Goal: Task Accomplishment & Management: Manage account settings

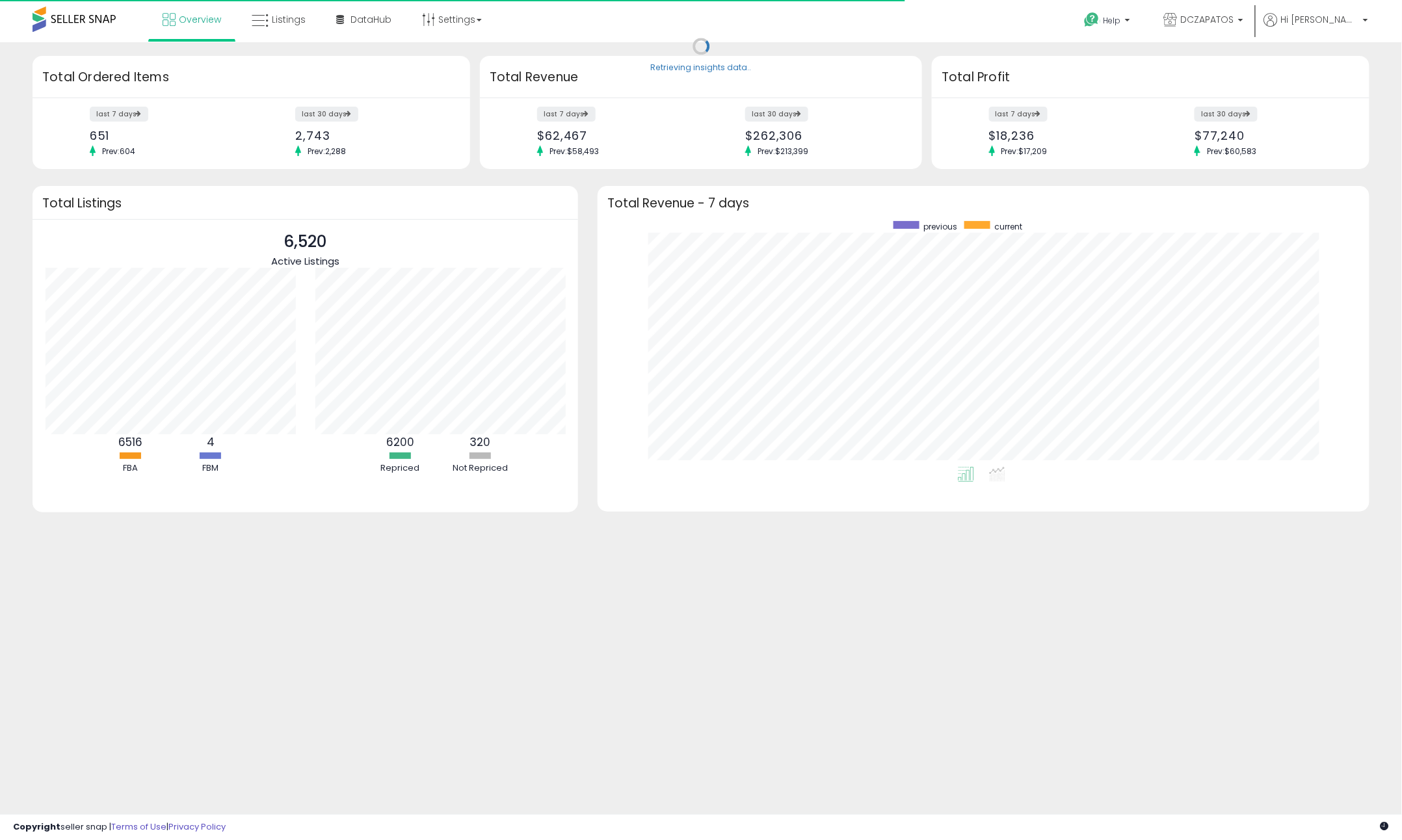
scroll to position [245, 746]
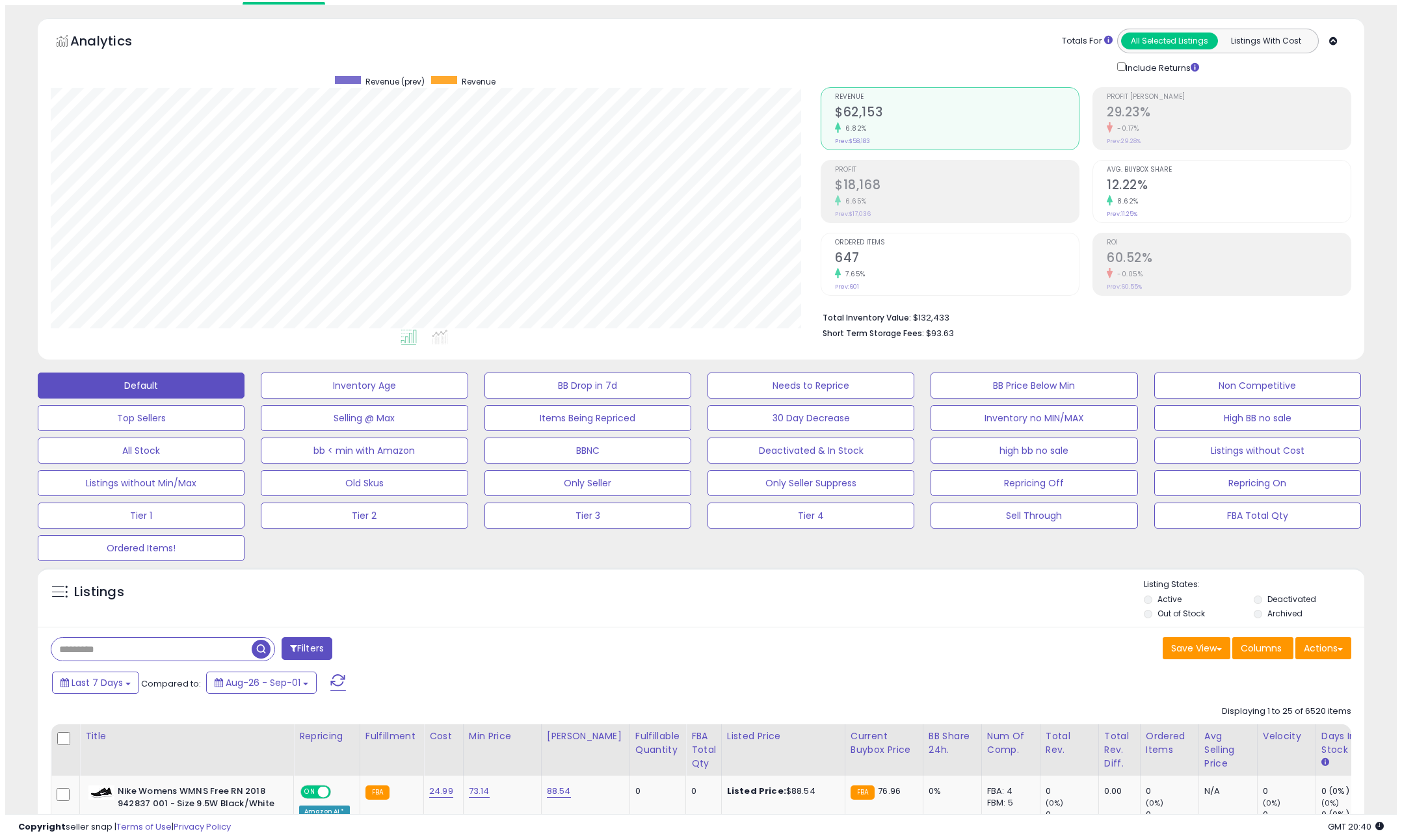
scroll to position [72, 0]
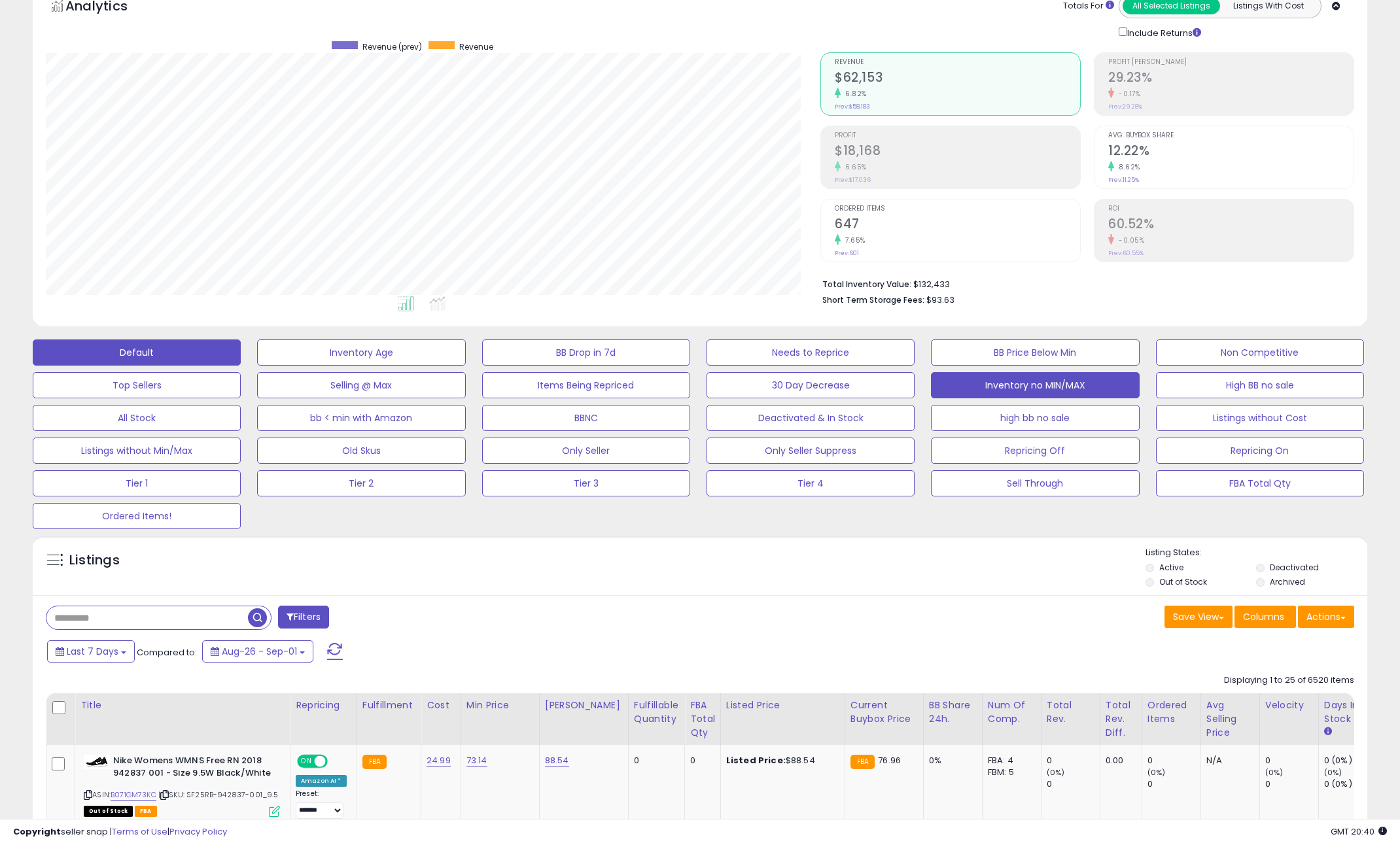
click at [961, 376] on button "Inventory no MIN/MAX" at bounding box center [1035, 385] width 208 height 26
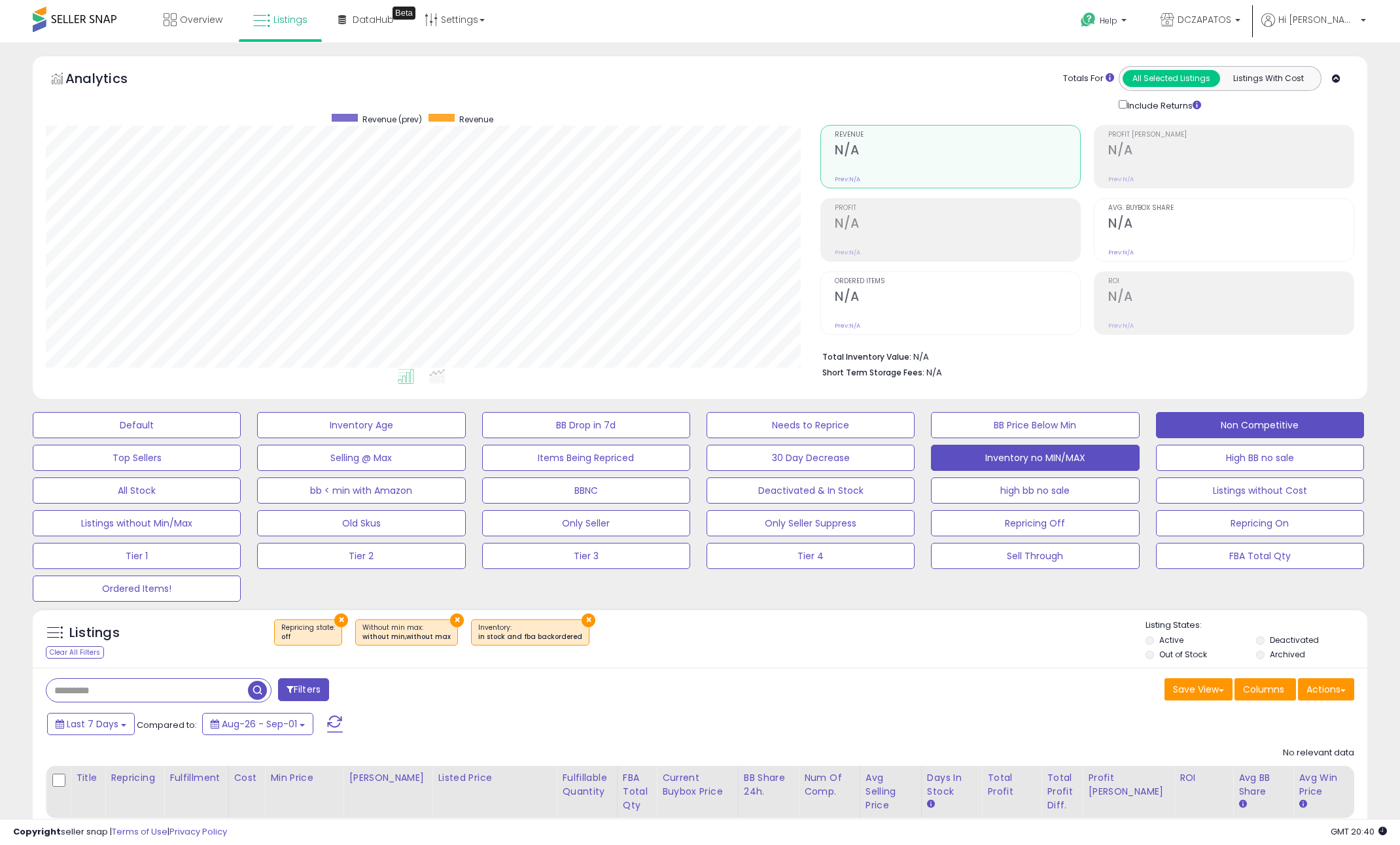
click at [1285, 417] on button "Non Competitive" at bounding box center [1260, 425] width 208 height 26
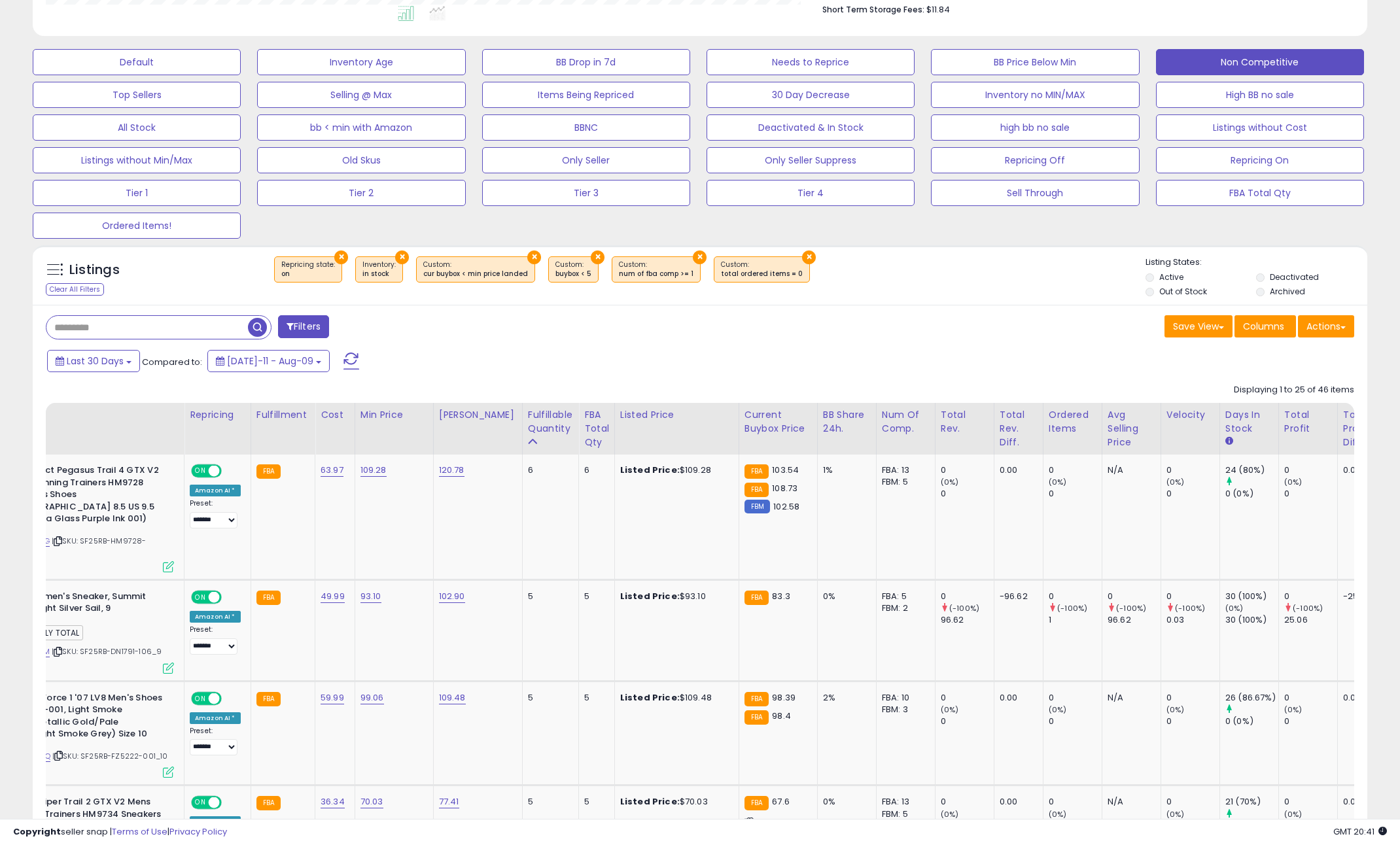
scroll to position [0, 134]
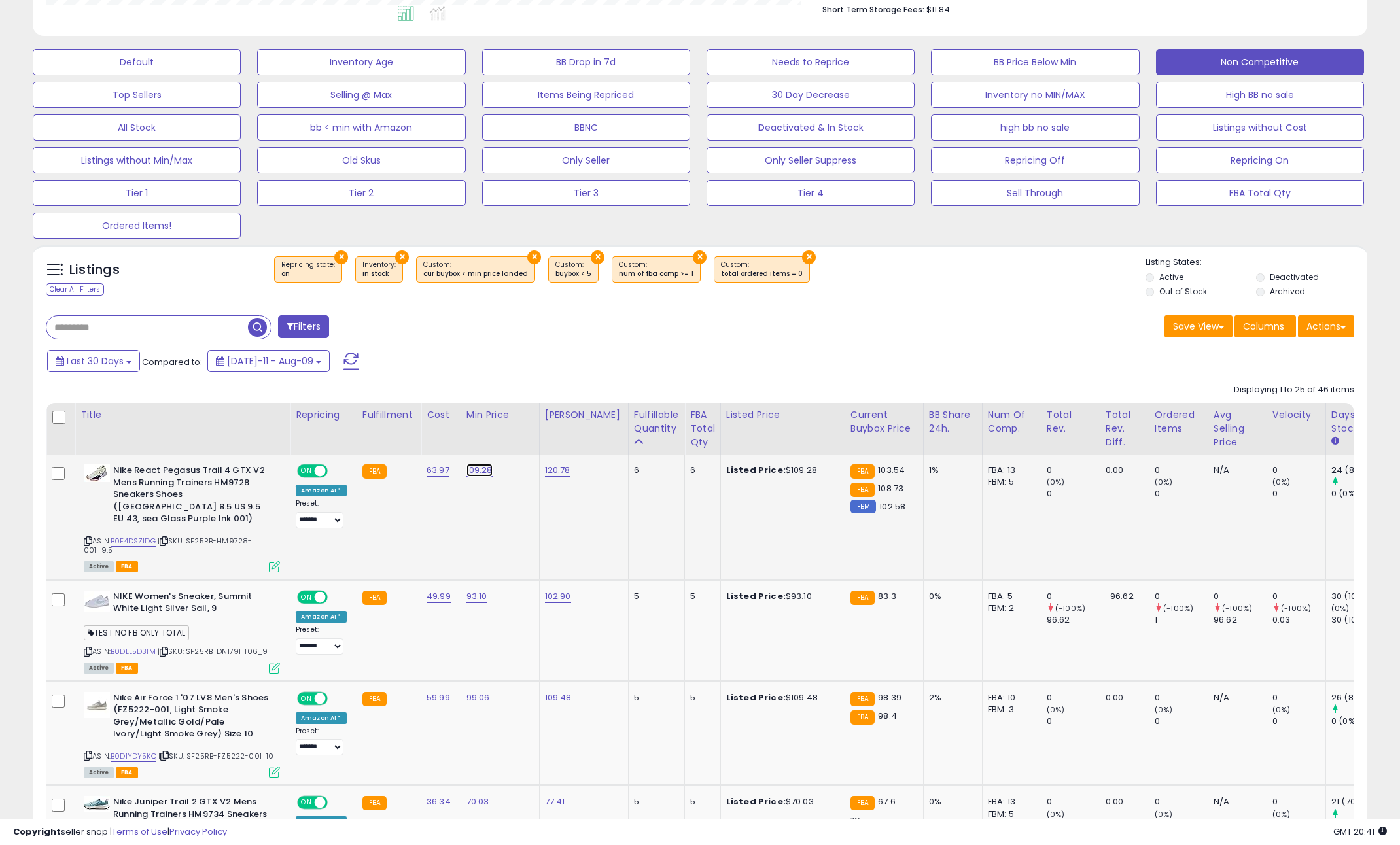
click at [475, 471] on link "109.28" at bounding box center [480, 470] width 26 height 13
drag, startPoint x: 446, startPoint y: 435, endPoint x: 306, endPoint y: 434, distance: 140.0
click at [558, 439] on div "******" at bounding box center [464, 439] width 188 height 35
click at [550, 434] on button "button" at bounding box center [538, 437] width 22 height 20
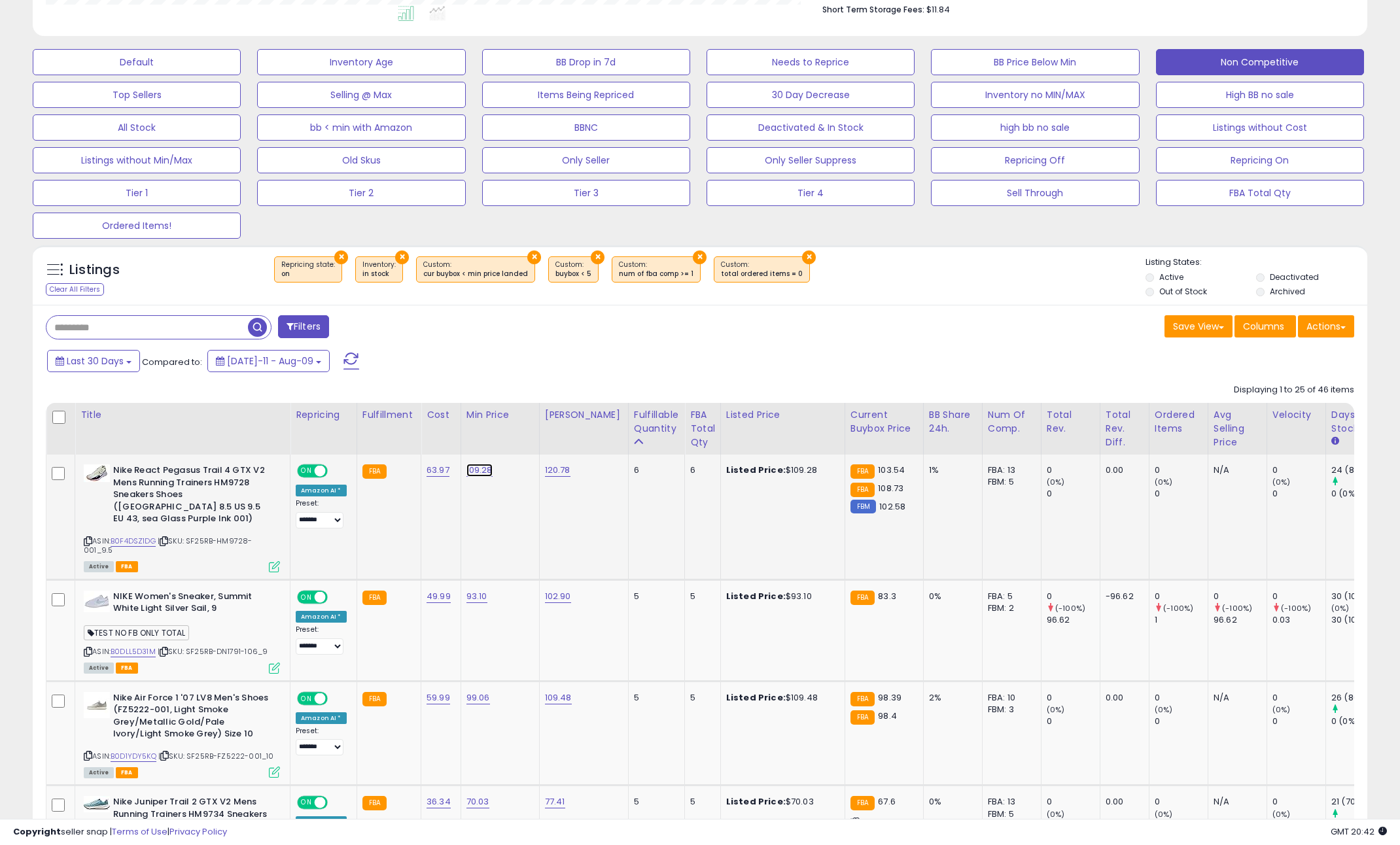
click at [485, 473] on link "109.28" at bounding box center [480, 470] width 26 height 13
drag, startPoint x: 460, startPoint y: 438, endPoint x: 266, endPoint y: 448, distance: 194.3
type input "***"
click at [516, 439] on icon "submit" at bounding box center [511, 437] width 8 height 8
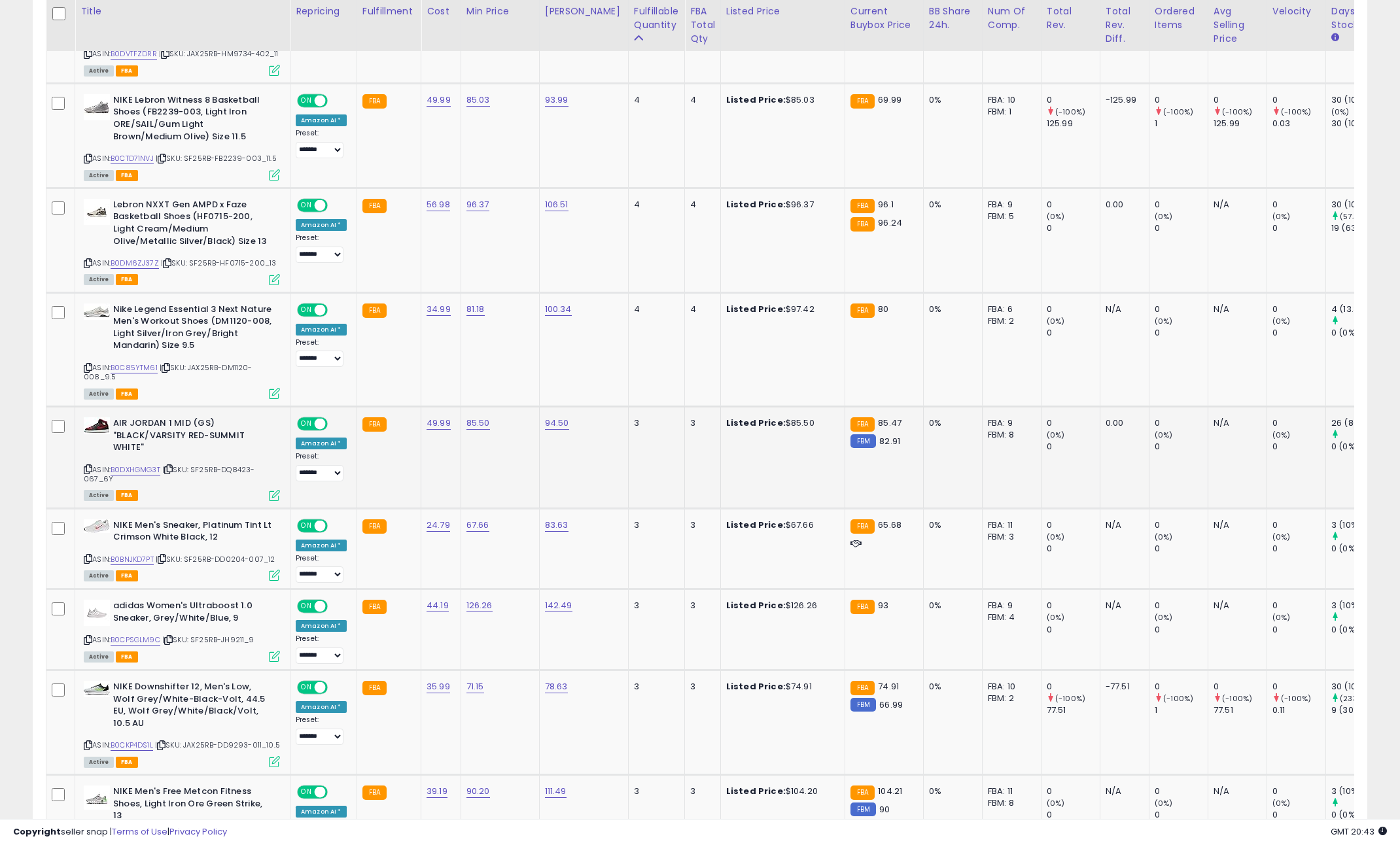
scroll to position [1235, 0]
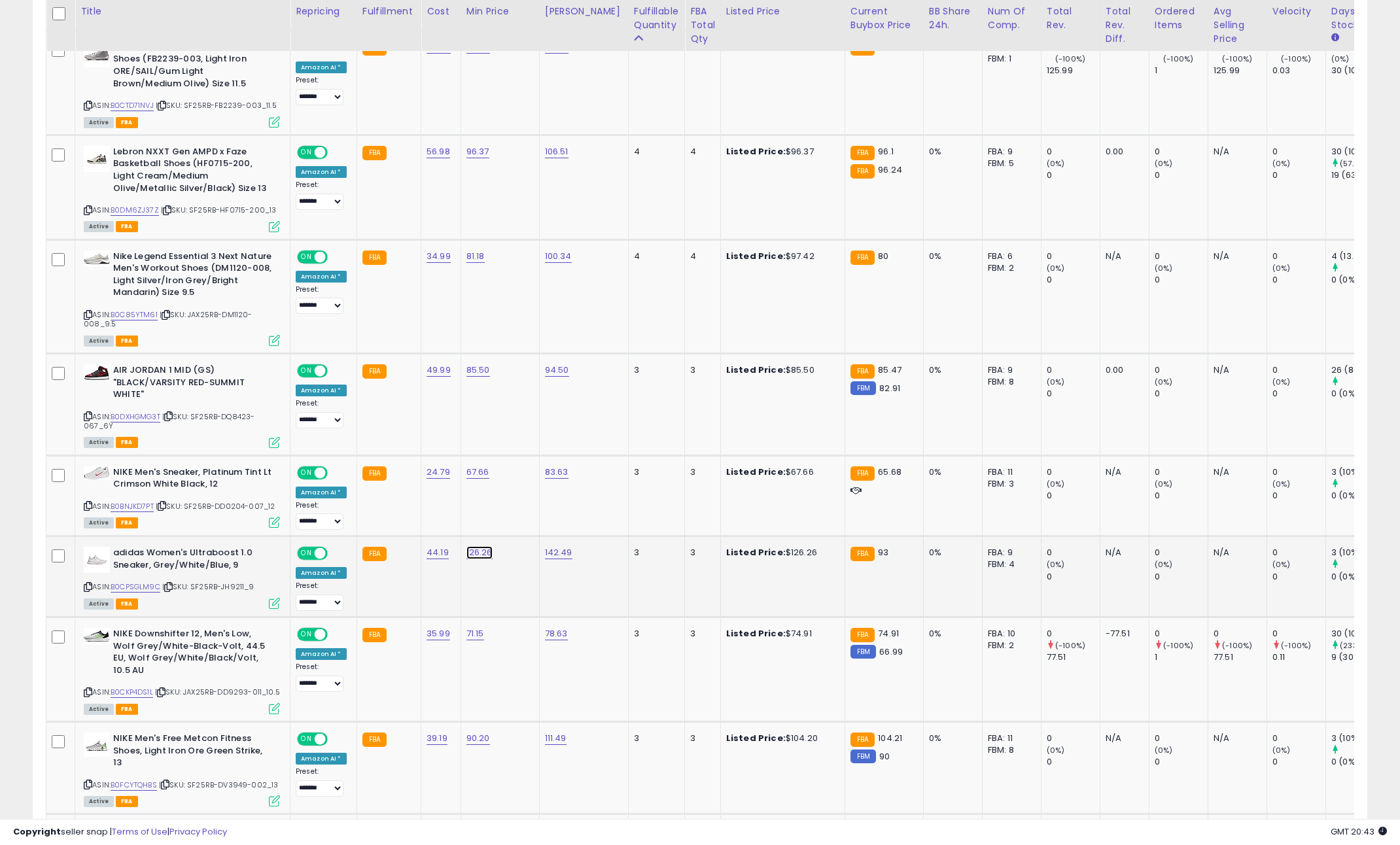
click at [476, 546] on link "126.26" at bounding box center [480, 552] width 26 height 13
drag, startPoint x: 434, startPoint y: 492, endPoint x: 12, endPoint y: 516, distance: 422.7
click at [65, 537] on tr "**********" at bounding box center [900, 577] width 1708 height 81
type input "**"
click at [516, 488] on icon "submit" at bounding box center [511, 491] width 8 height 8
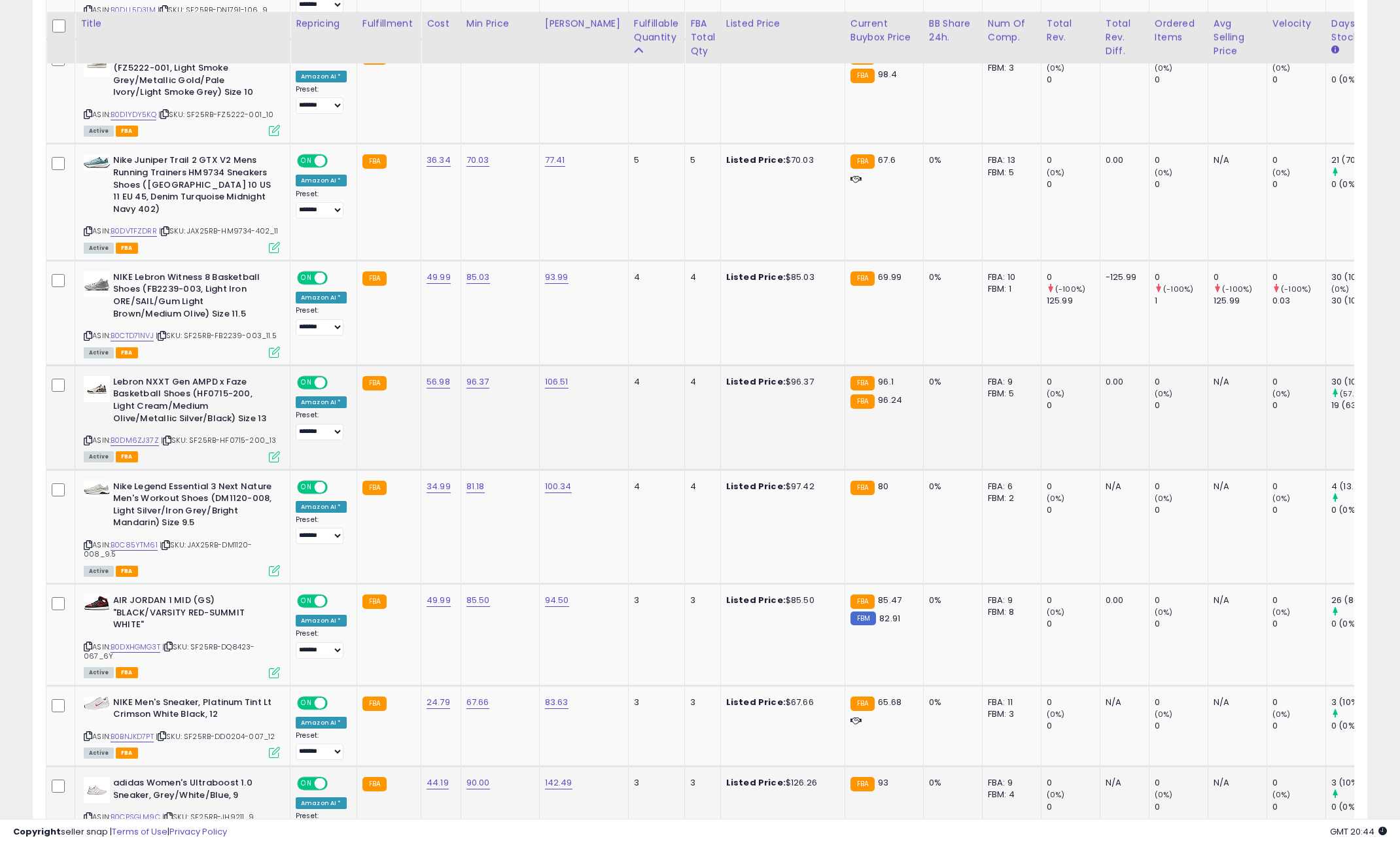
scroll to position [1018, 0]
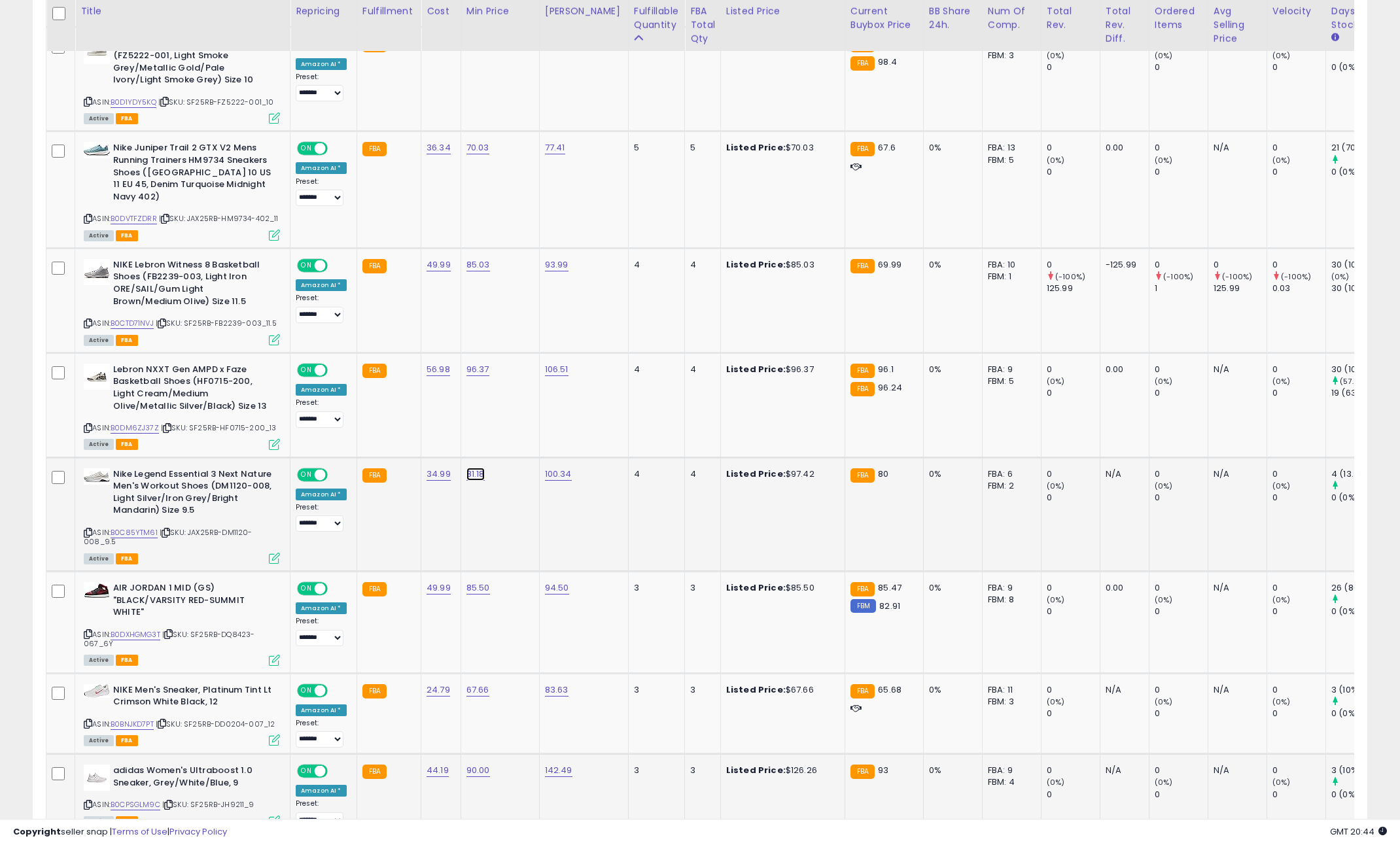
click at [473, 468] on link "81.18" at bounding box center [475, 474] width 18 height 13
drag, startPoint x: 276, startPoint y: 422, endPoint x: -115, endPoint y: 434, distance: 391.2
type input "**"
click at [520, 408] on button "submit" at bounding box center [508, 414] width 22 height 20
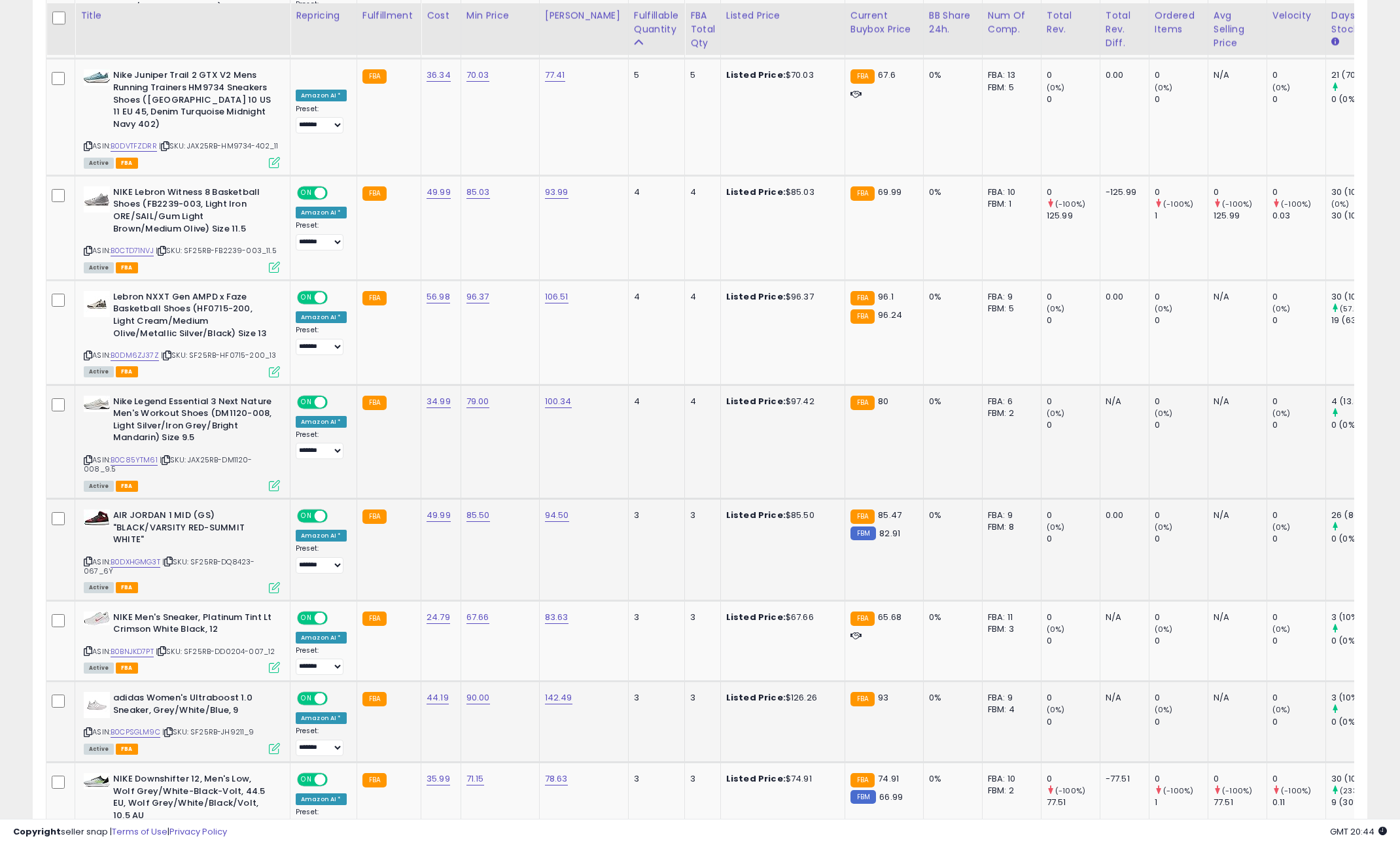
scroll to position [1162, 0]
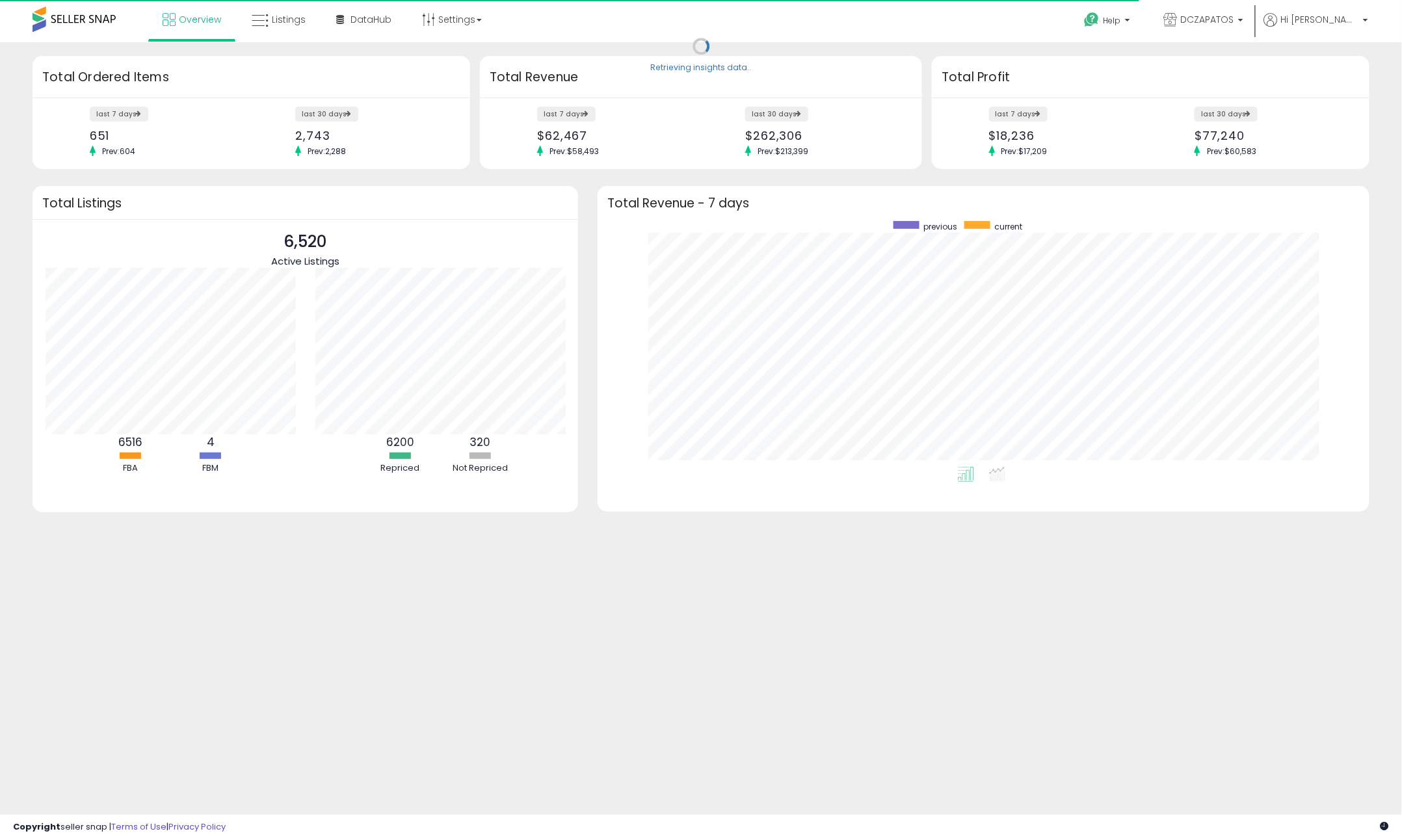
scroll to position [245, 746]
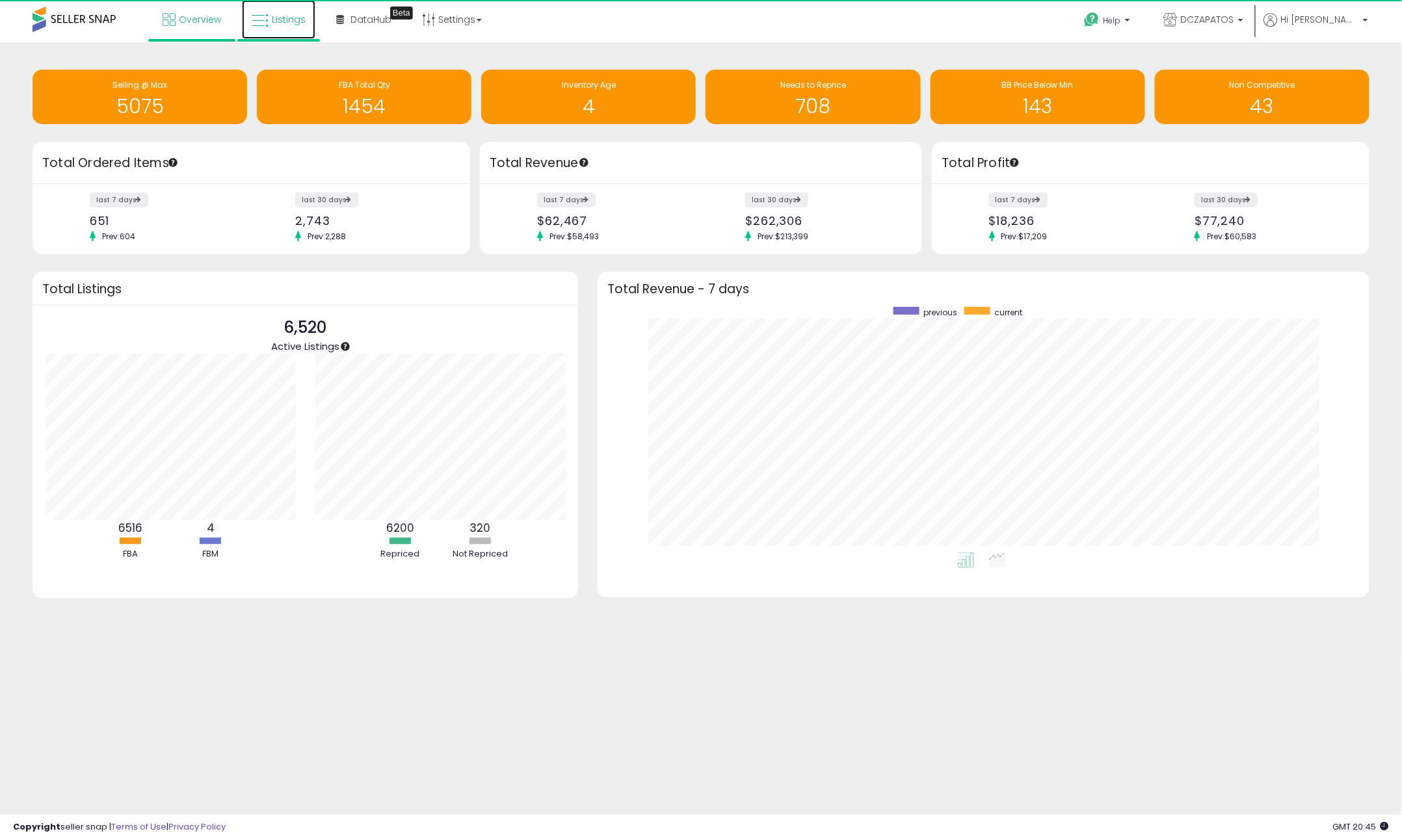
click at [282, 24] on span "Listings" at bounding box center [289, 19] width 34 height 13
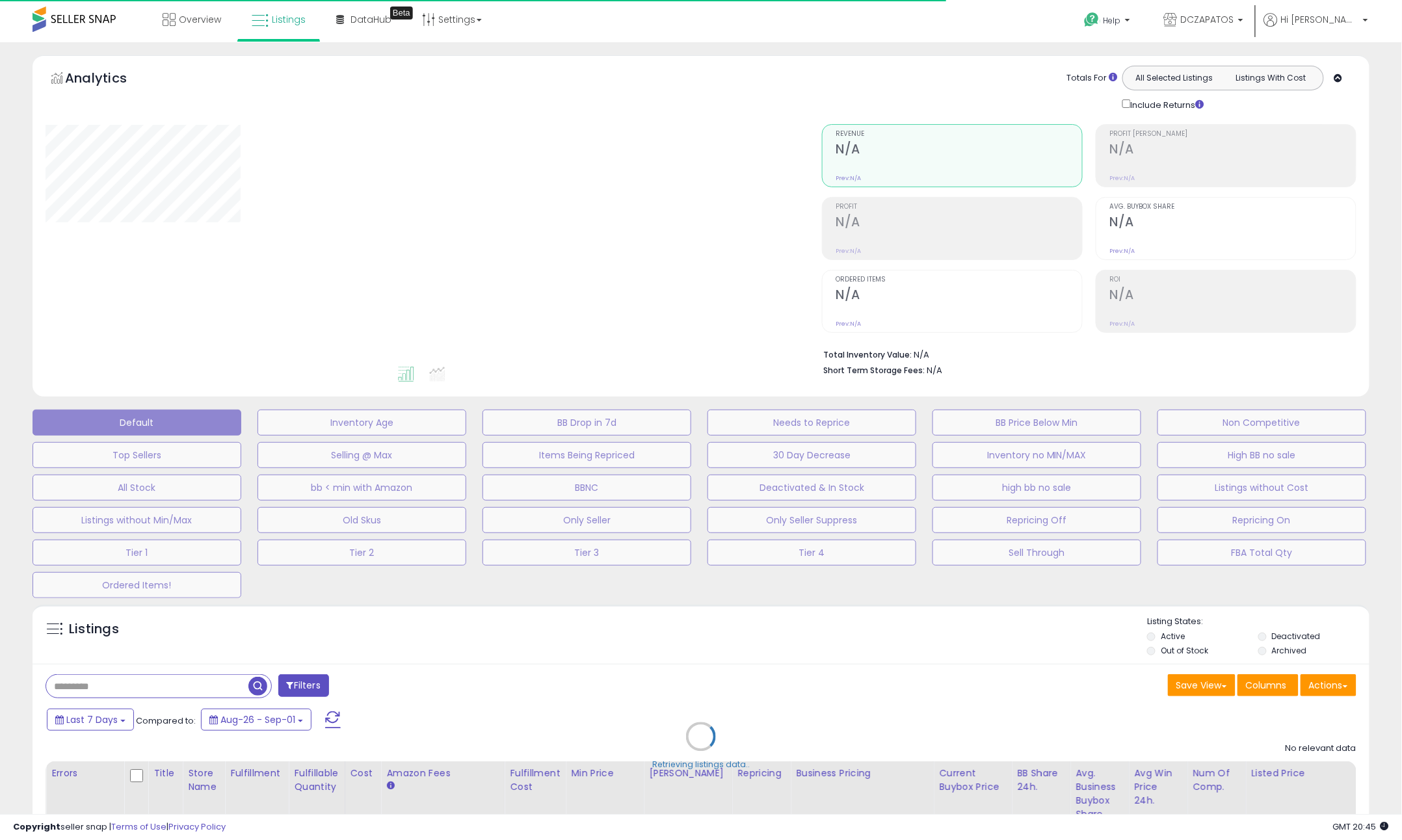
click at [151, 690] on div "Retrieving listings data.." at bounding box center [701, 746] width 1357 height 296
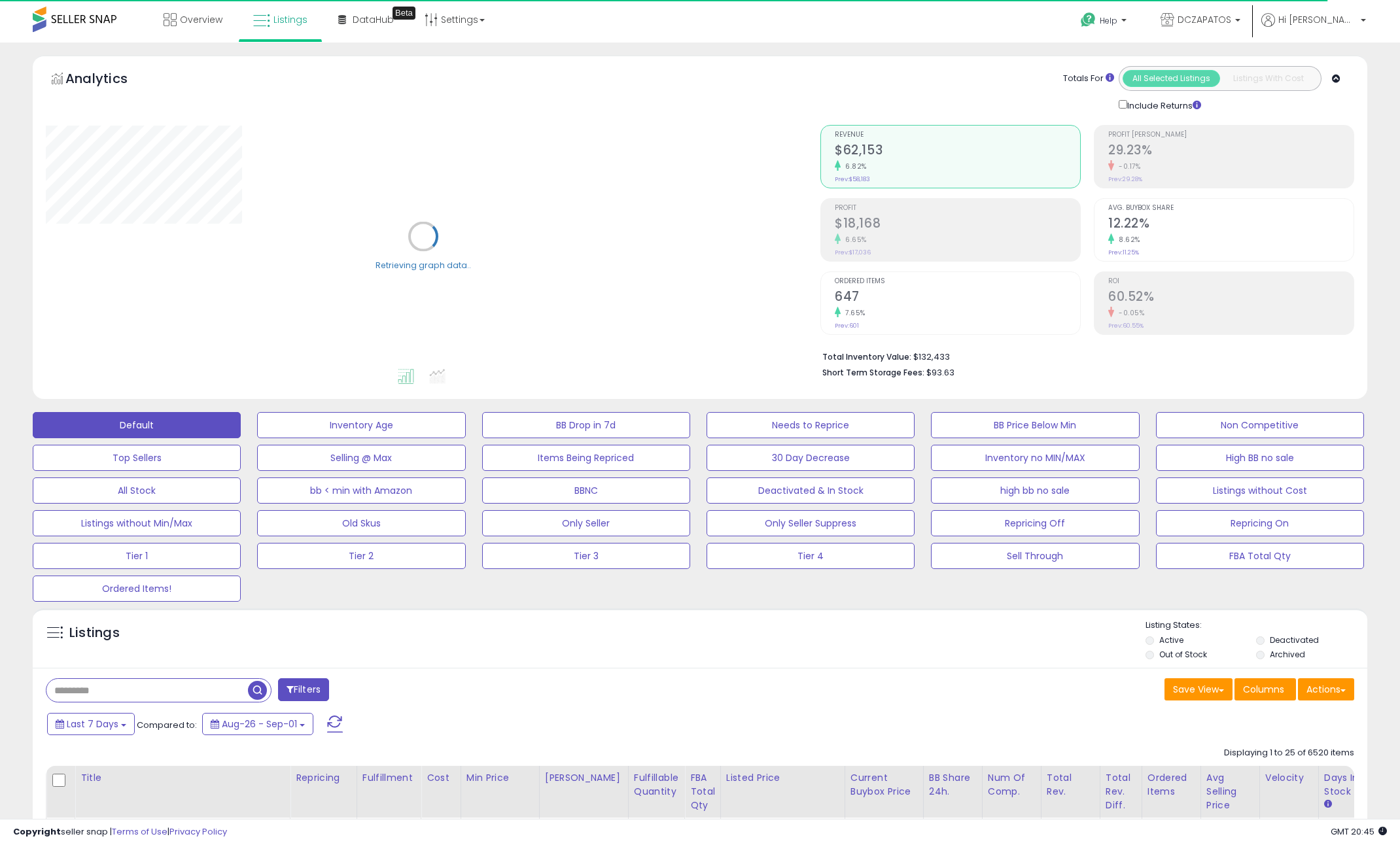
click at [100, 691] on input "text" at bounding box center [147, 691] width 202 height 23
paste input "**********"
click at [386, 687] on span "button" at bounding box center [387, 691] width 19 height 19
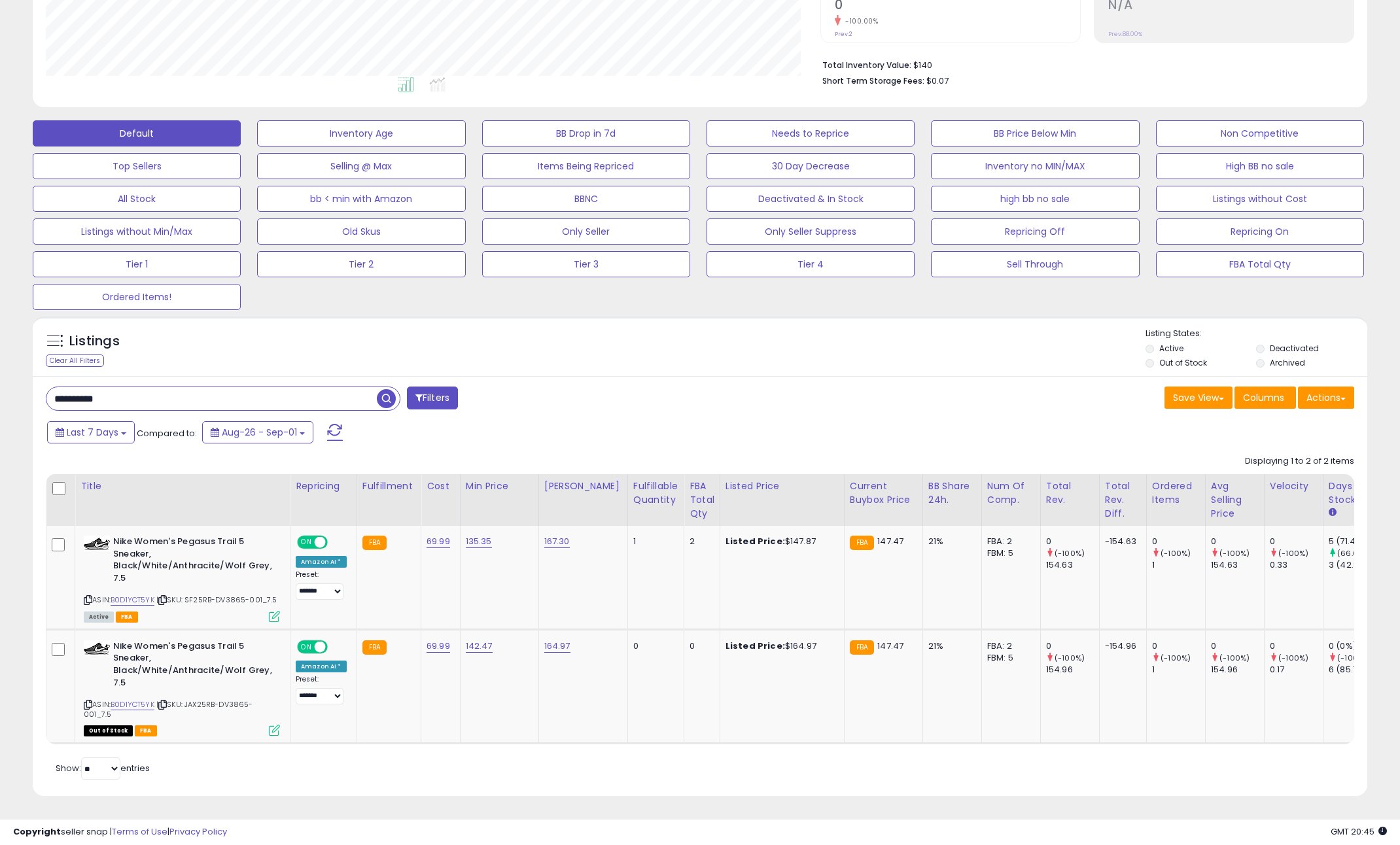
scroll to position [268, 774]
drag, startPoint x: 107, startPoint y: 391, endPoint x: -22, endPoint y: 378, distance: 129.7
click at [0, 378] on html "Unable to login Retrieving listings data.. has not yet accepted the Terms of Us…" at bounding box center [700, 130] width 1400 height 845
paste input "text"
type input "**********"
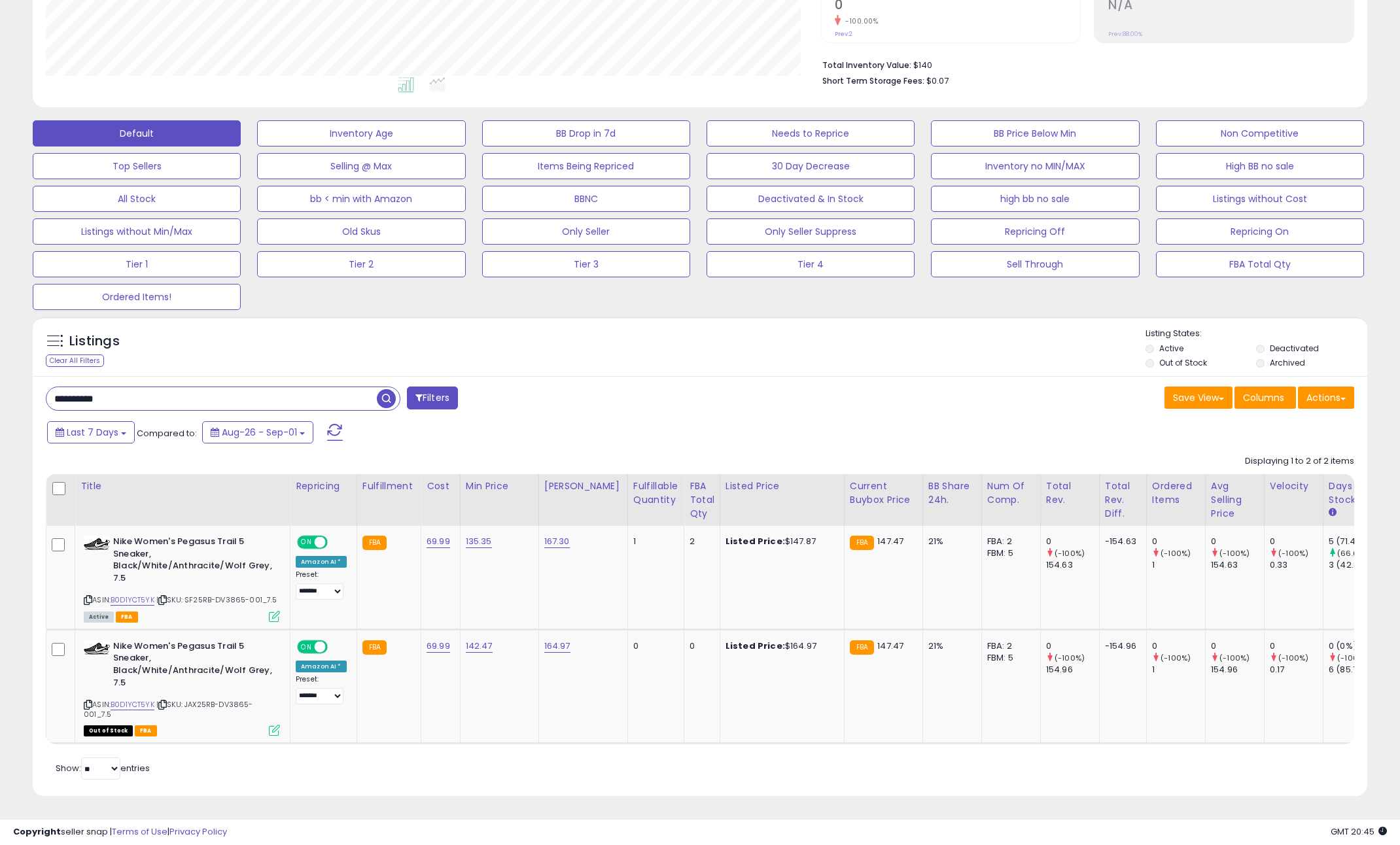
click at [383, 389] on span "button" at bounding box center [387, 399] width 19 height 19
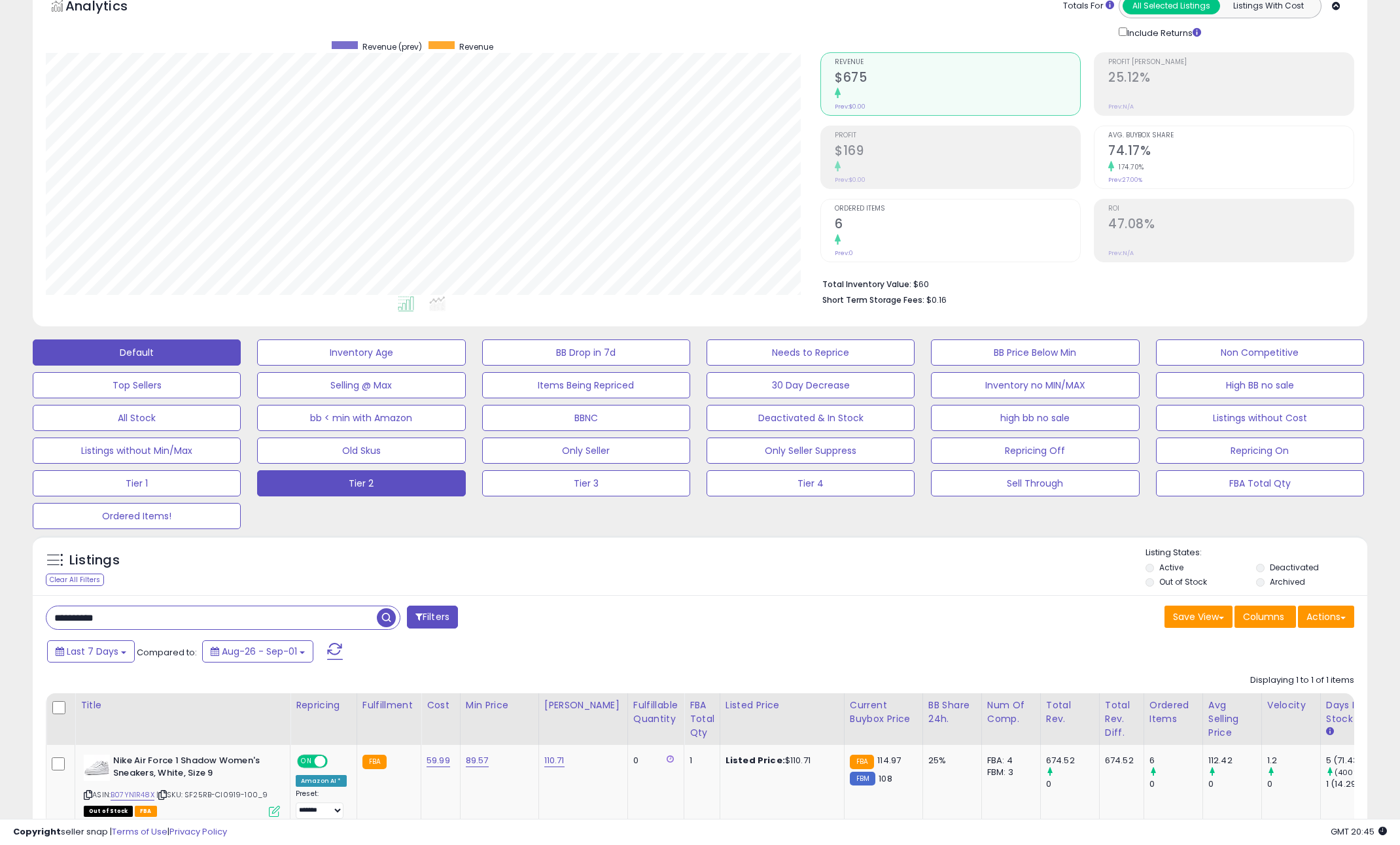
scroll to position [0, 0]
